Goal: Information Seeking & Learning: Learn about a topic

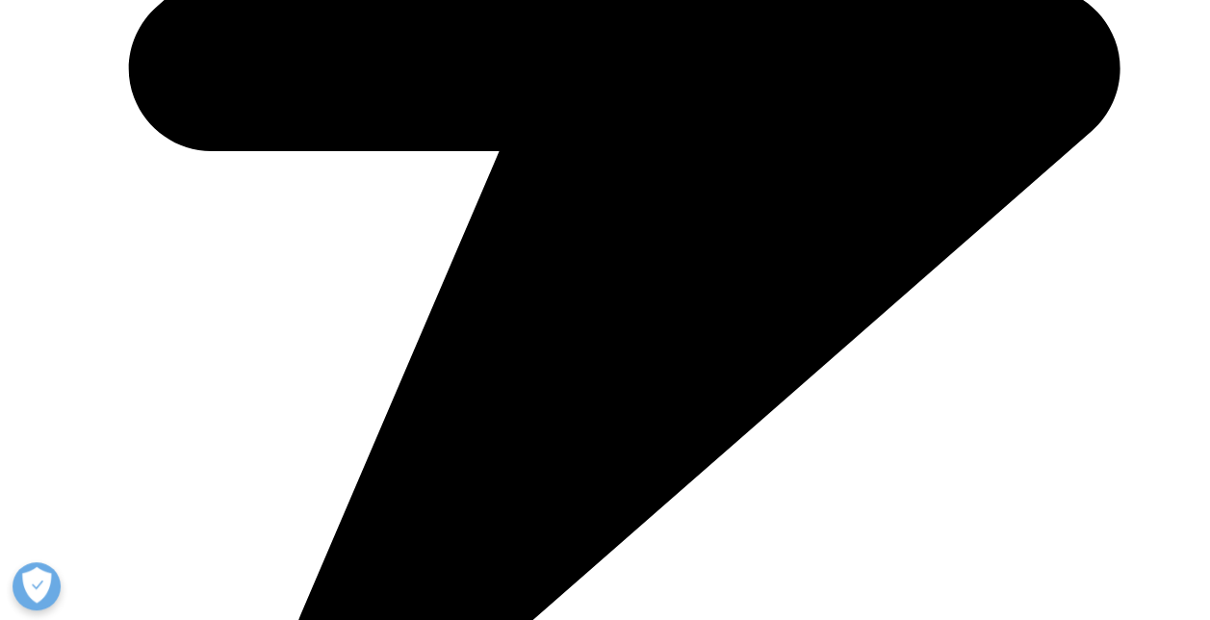
scroll to position [1155, 0]
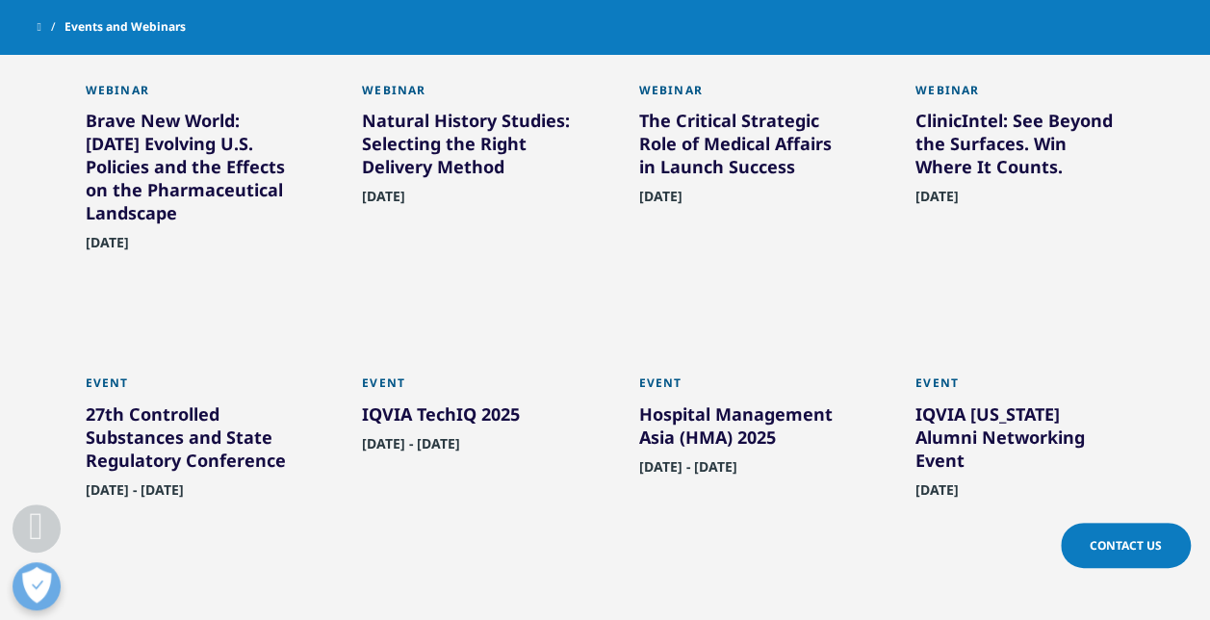
click at [474, 414] on div "IQVIA TechIQ 2025" at bounding box center [467, 417] width 210 height 31
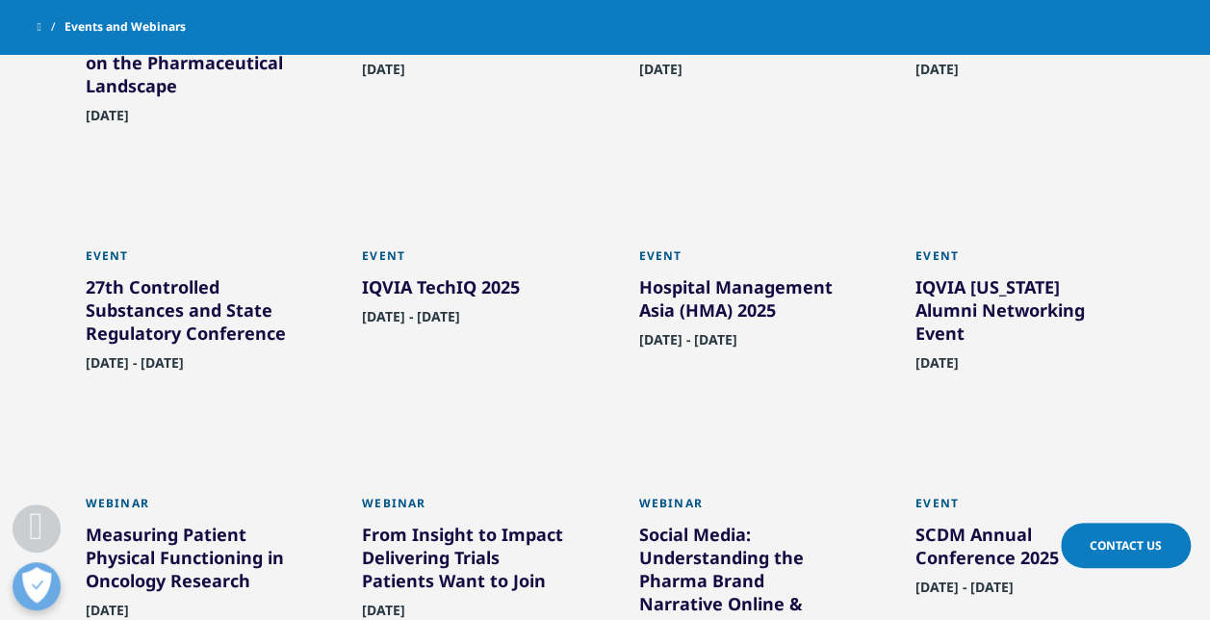
scroll to position [1444, 0]
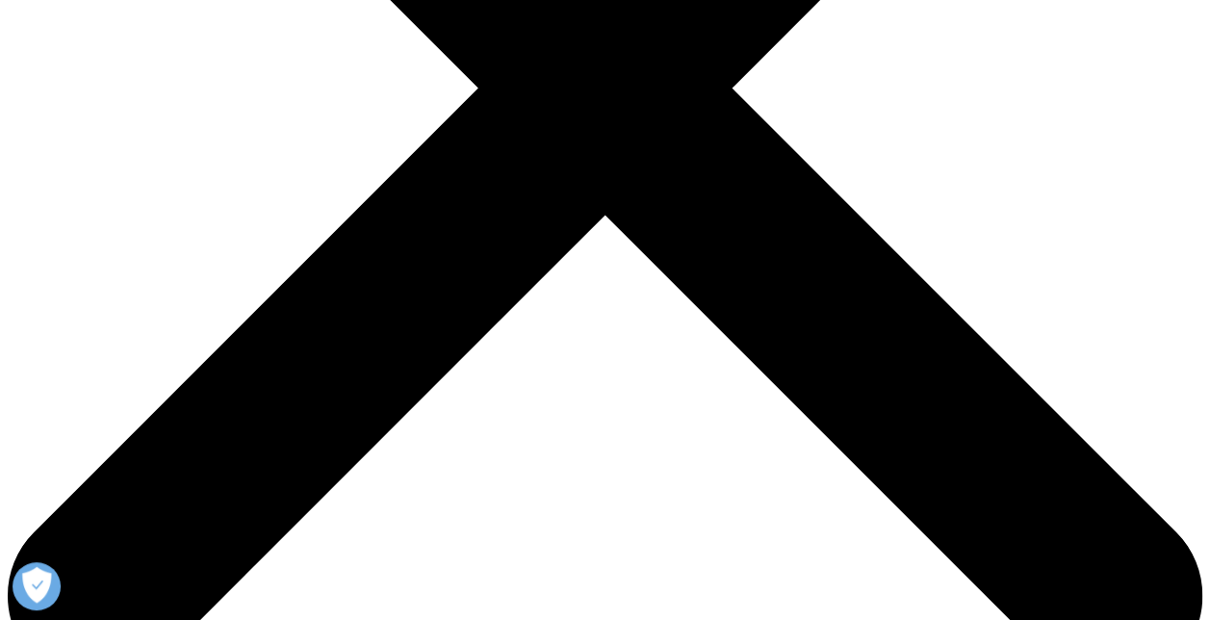
scroll to position [578, 0]
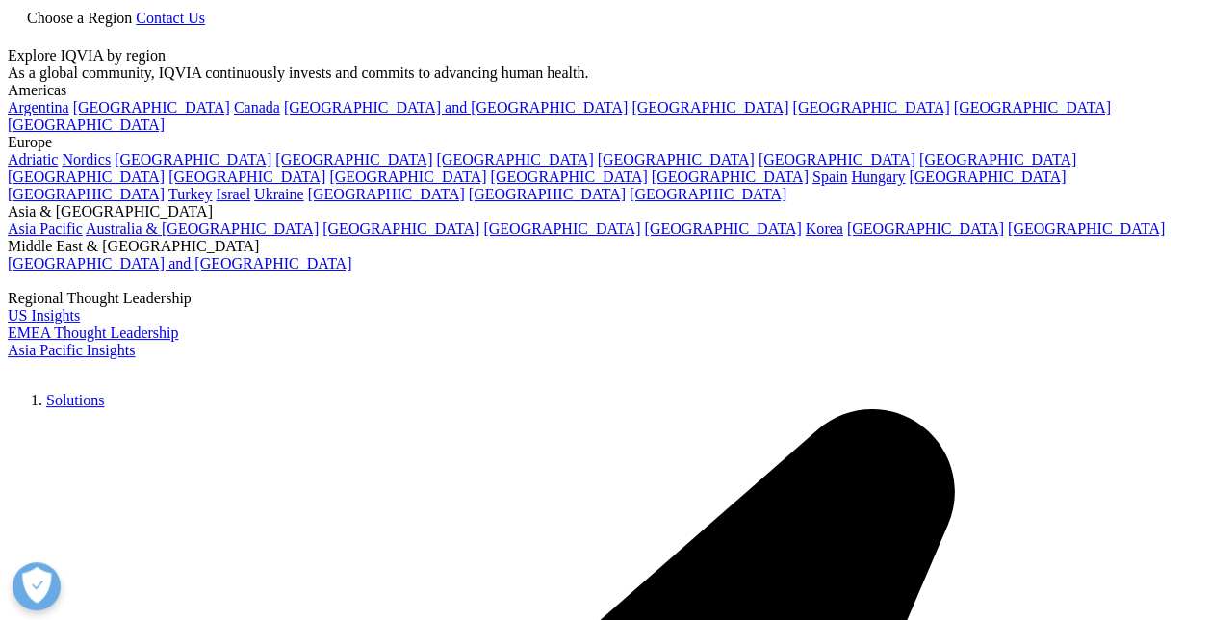
scroll to position [506, 1136]
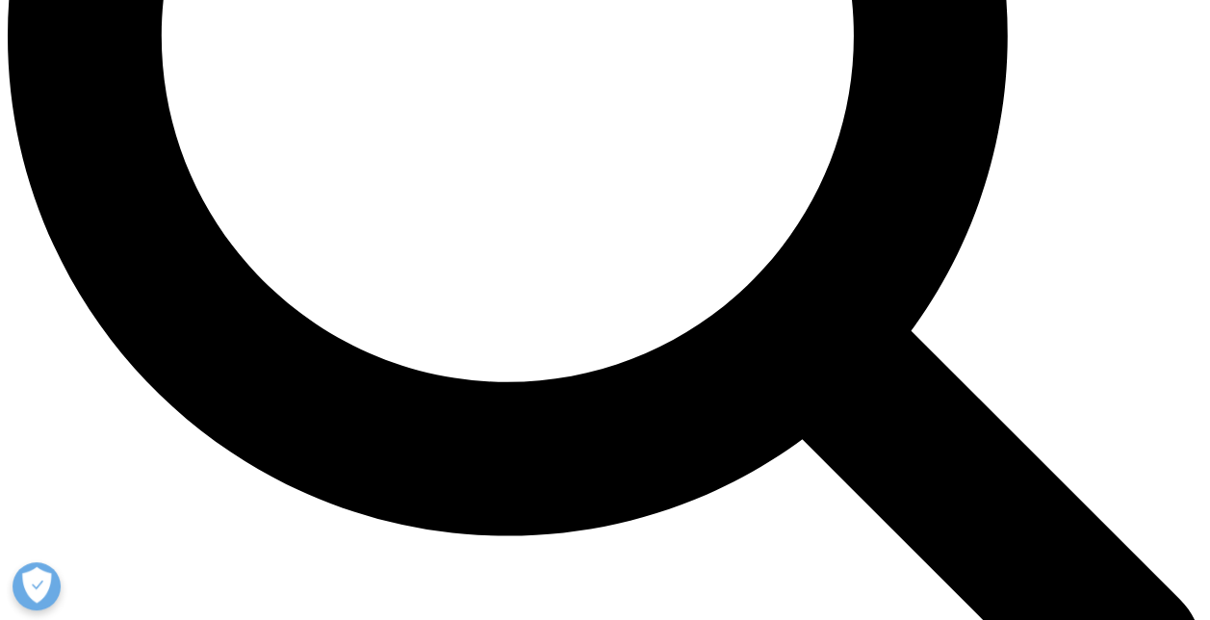
scroll to position [1733, 0]
